Goal: Information Seeking & Learning: Find contact information

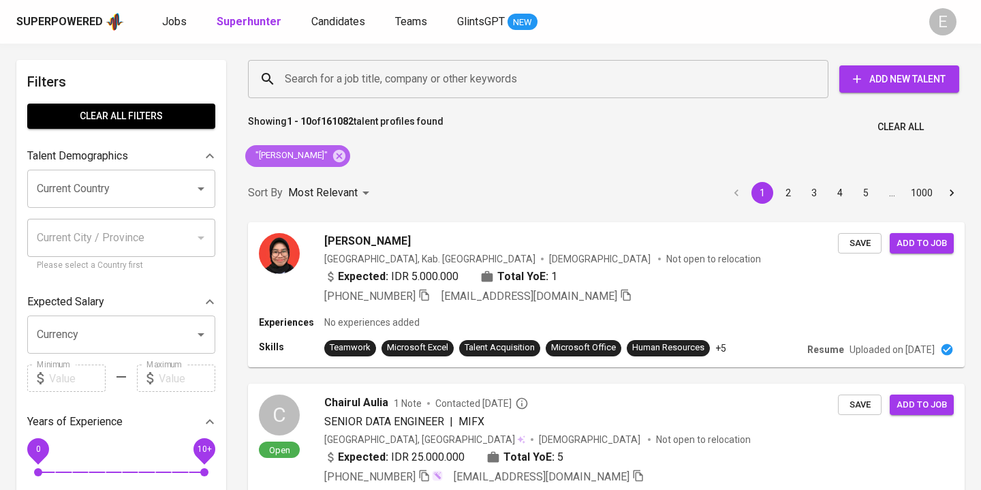
click at [347, 161] on icon at bounding box center [339, 155] width 15 height 15
click at [326, 73] on input "Search for a job title, company or other keywords" at bounding box center [541, 79] width 520 height 26
paste input "[PERSON_NAME]"
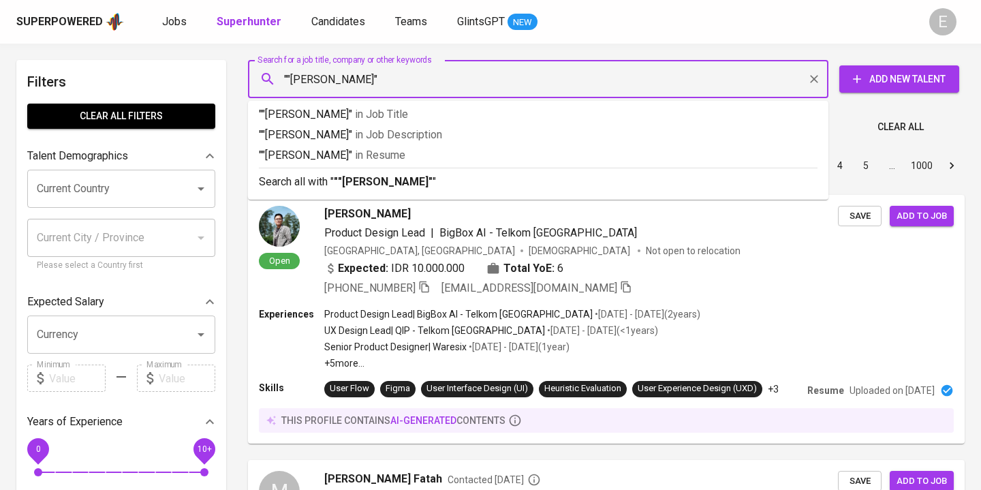
click at [291, 80] on input """[PERSON_NAME]"" at bounding box center [541, 79] width 520 height 26
type input ""[PERSON_NAME]""
click at [384, 187] on b ""[PERSON_NAME]"" at bounding box center [381, 181] width 95 height 13
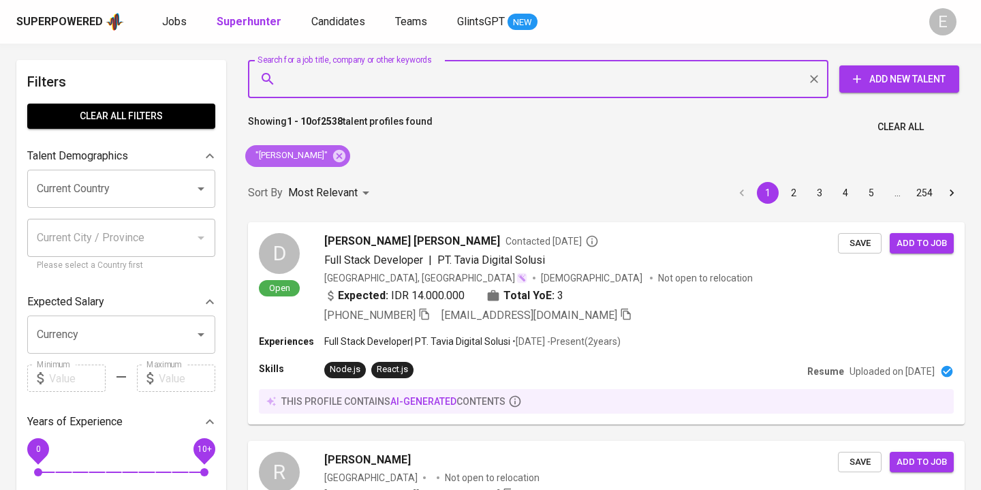
click at [347, 157] on icon at bounding box center [339, 155] width 15 height 15
click at [384, 78] on input "Search for a job title, company or other keywords" at bounding box center [541, 79] width 520 height 26
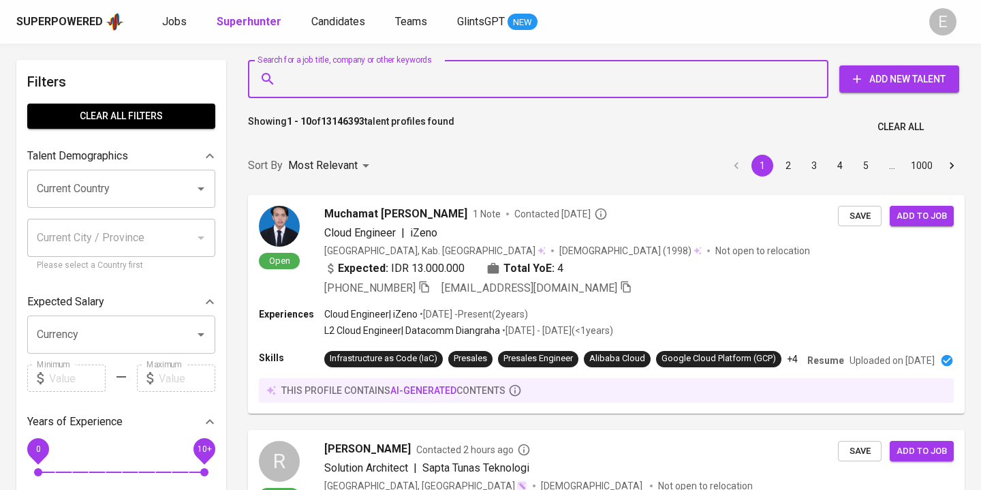
paste input "Irfan Makarim"
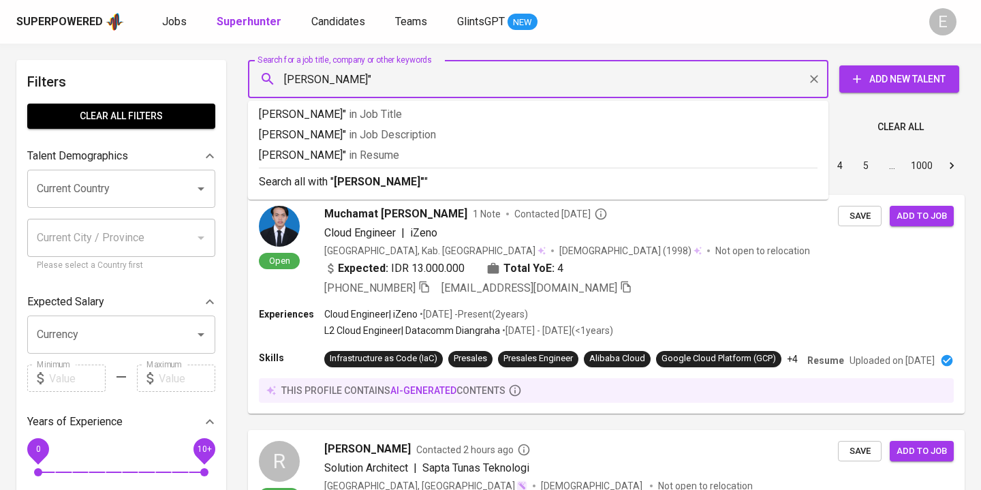
click at [288, 80] on input "Irfan Makarim"" at bounding box center [541, 79] width 520 height 26
click at [416, 83] on input ""Irfan Makarim"" at bounding box center [541, 79] width 520 height 26
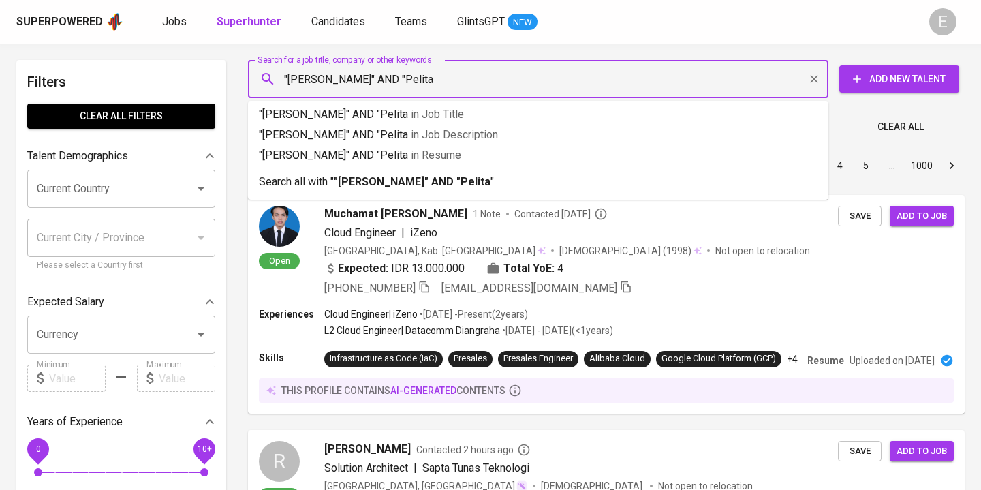
type input ""Irfan Makarim" AND "Pelita""
click at [389, 172] on div "Search all with " "Irfan Makarim" AND "Pelita" "" at bounding box center [538, 179] width 558 height 22
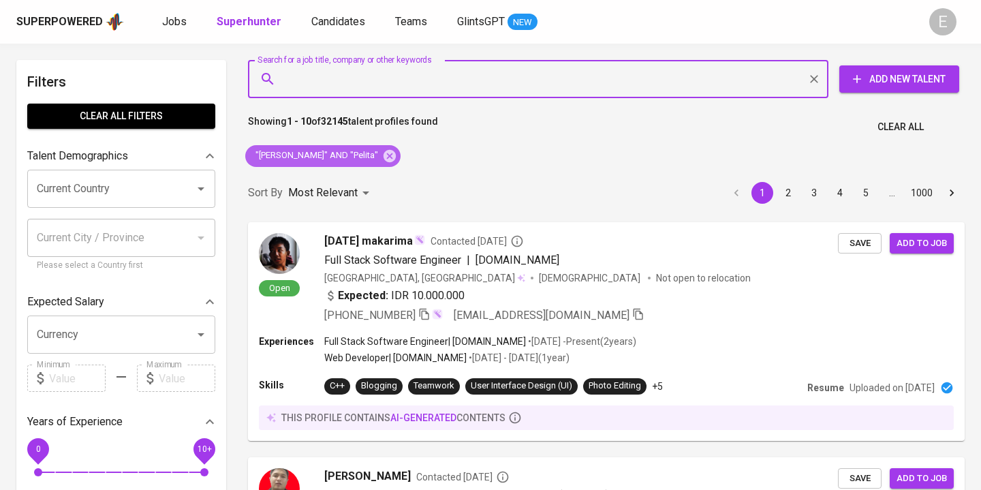
click at [382, 157] on icon at bounding box center [389, 155] width 15 height 15
click at [389, 83] on input "Search for a job title, company or other keywords" at bounding box center [541, 79] width 520 height 26
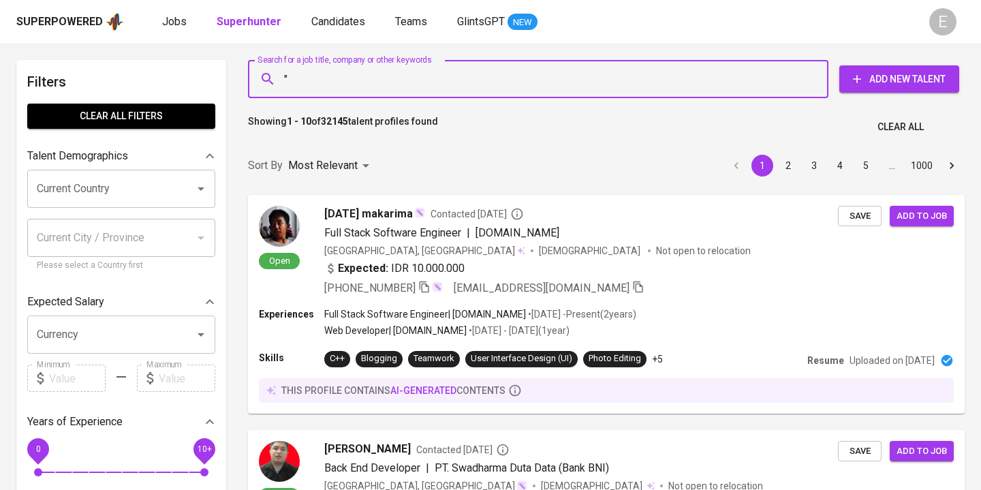
paste input "Ilham Muhammad Fikri"
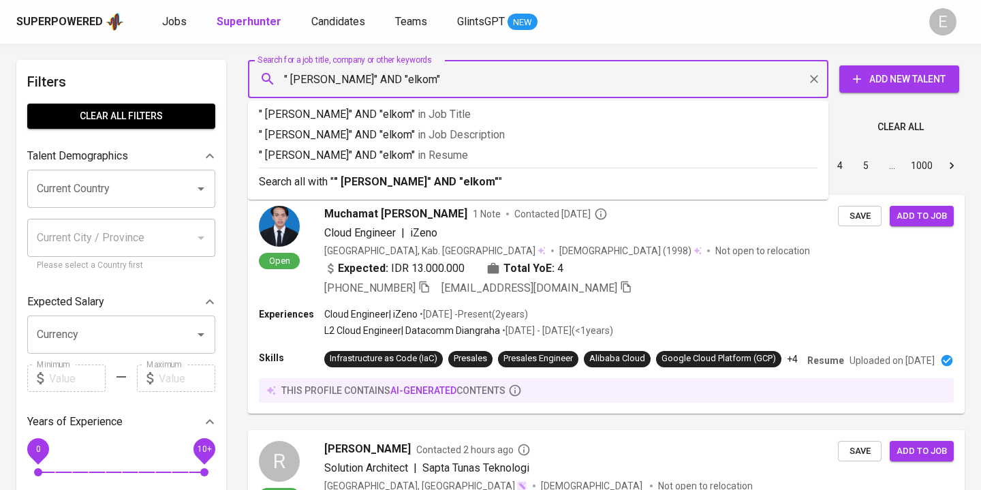
click at [438, 79] on input "" Ilham Muhammad Fikri" AND "elkom"" at bounding box center [541, 79] width 520 height 26
click at [292, 79] on input "" Ilham Muhammad Fikri" AND "Telkom"" at bounding box center [541, 79] width 520 height 26
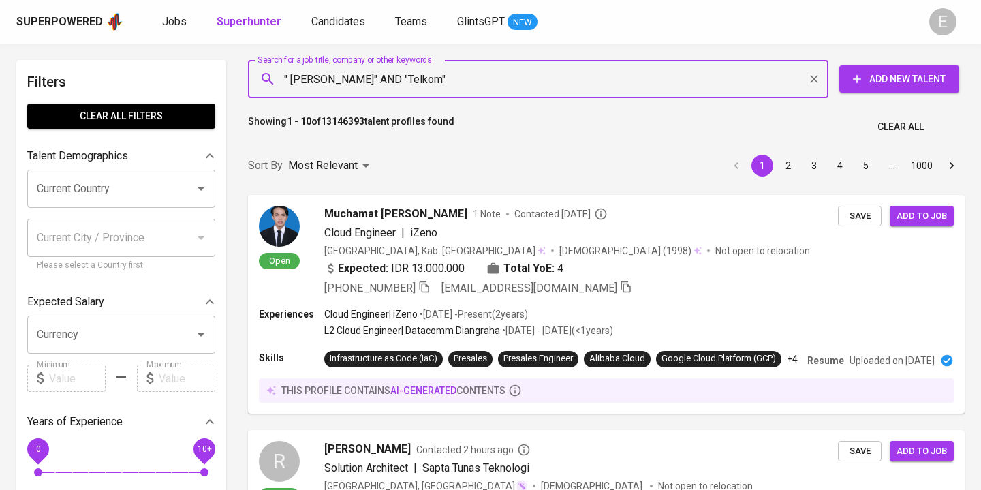
type input ""[PERSON_NAME]" AND "Telkom""
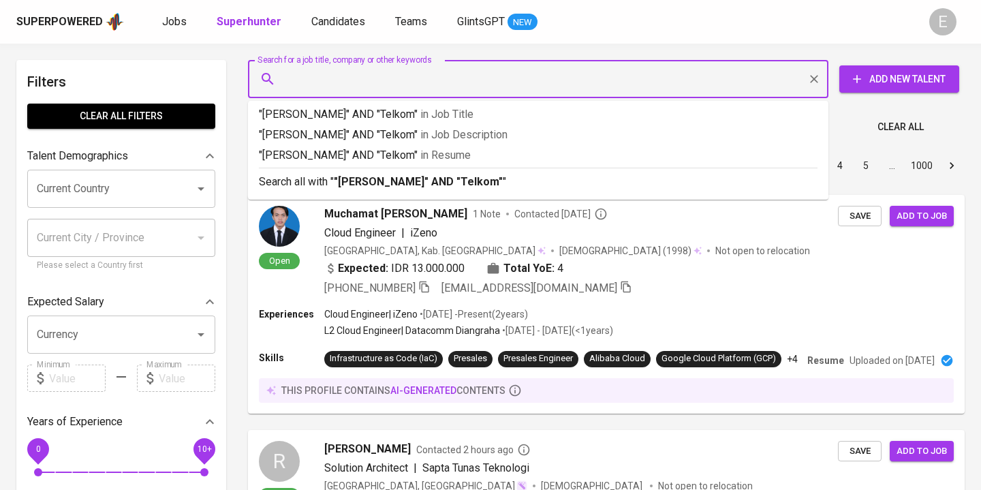
click at [364, 178] on div "Most Relevant" at bounding box center [331, 165] width 86 height 25
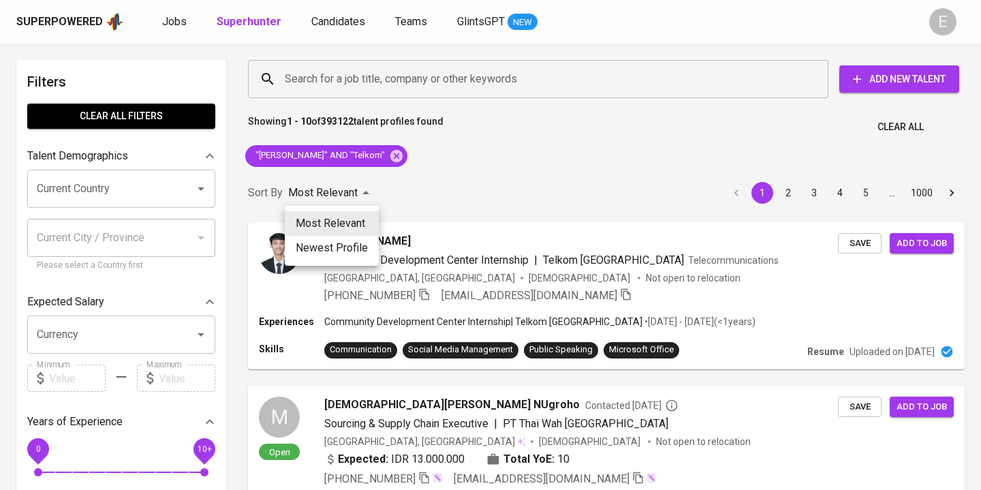
click at [617, 189] on div at bounding box center [490, 245] width 981 height 490
click at [429, 297] on icon "button" at bounding box center [423, 294] width 12 height 12
click at [618, 291] on div "+62 821-1505-1975 iyam447@gmail.com" at bounding box center [581, 295] width 515 height 16
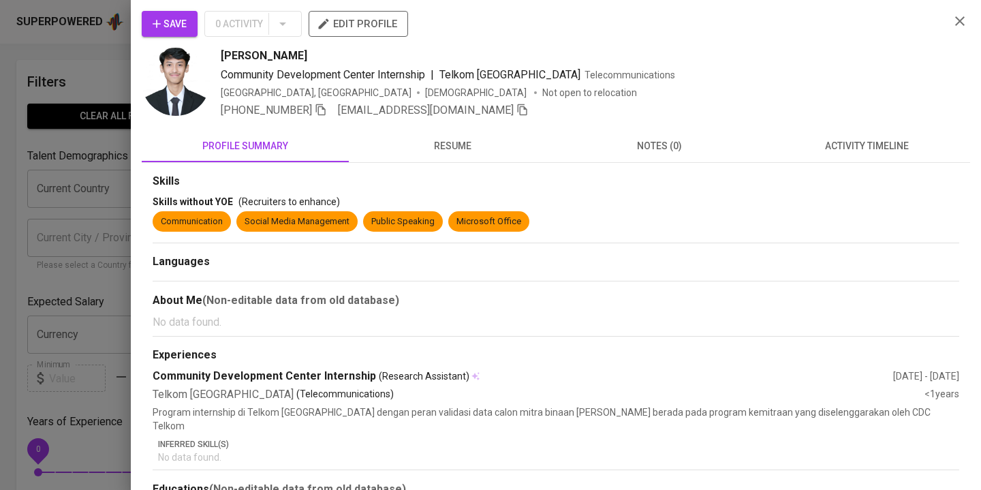
click at [448, 148] on span "resume" at bounding box center [452, 146] width 191 height 17
